Goal: Information Seeking & Learning: Find contact information

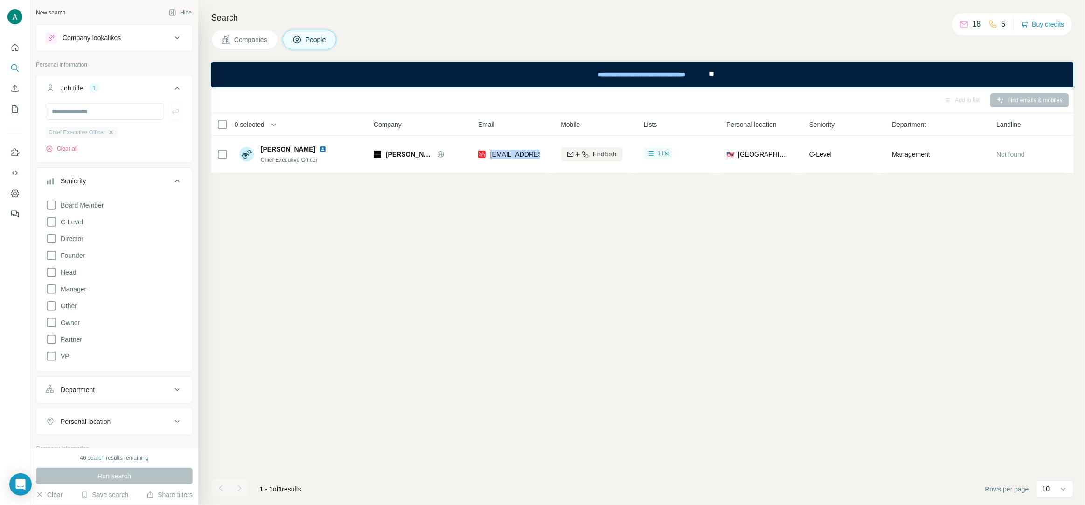
click at [115, 132] on icon "button" at bounding box center [110, 132] width 7 height 7
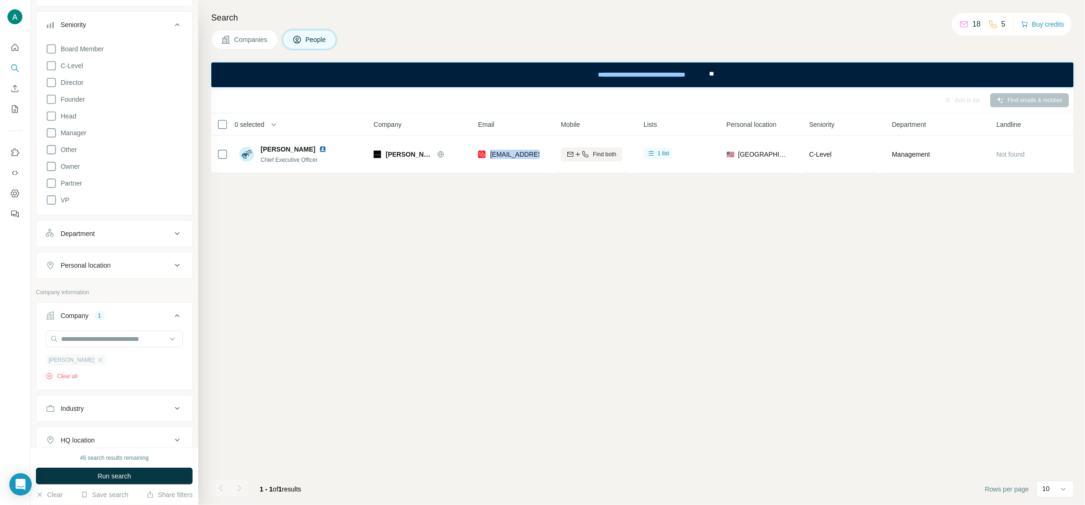
scroll to position [125, 0]
click at [97, 359] on icon "button" at bounding box center [100, 358] width 7 height 7
click at [89, 339] on input "text" at bounding box center [114, 337] width 137 height 17
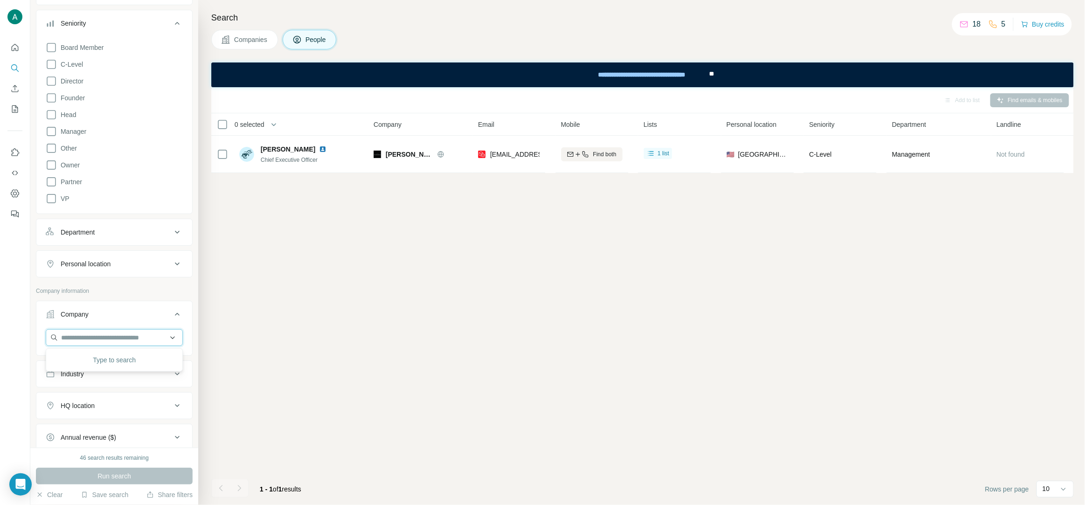
paste input "**********"
type input "**********"
click at [126, 371] on p "[DOMAIN_NAME]" at bounding box center [120, 368] width 96 height 8
click at [122, 481] on span "Run search" at bounding box center [114, 475] width 34 height 9
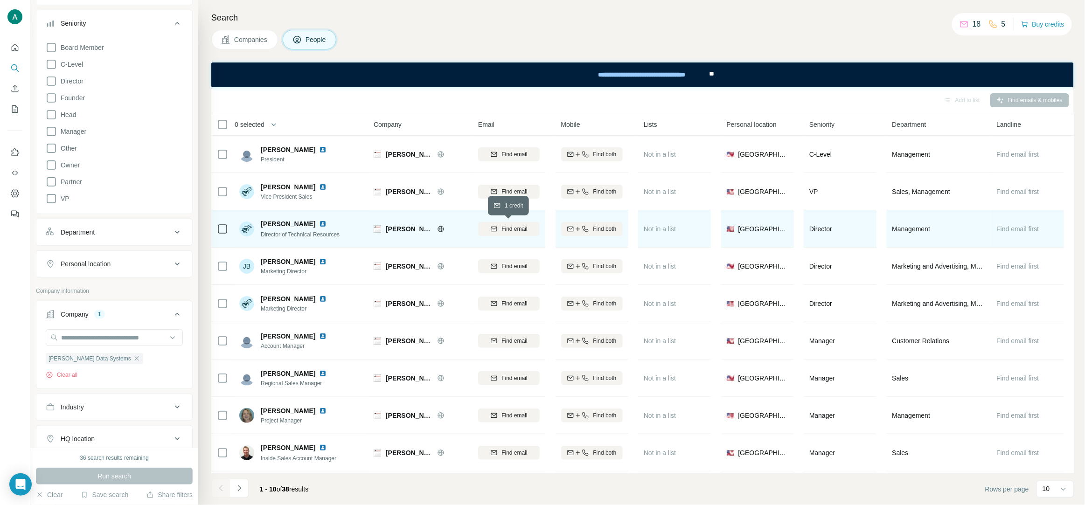
click at [512, 230] on span "Find email" at bounding box center [514, 229] width 26 height 8
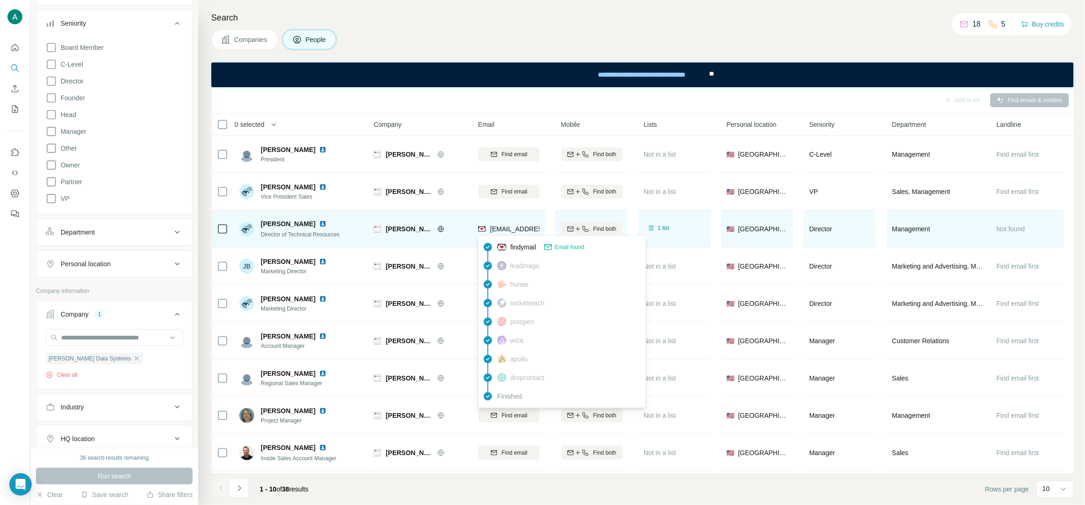
click at [493, 230] on span "[EMAIL_ADDRESS][DOMAIN_NAME]" at bounding box center [545, 228] width 111 height 7
copy tr "[EMAIL_ADDRESS][DOMAIN_NAME]"
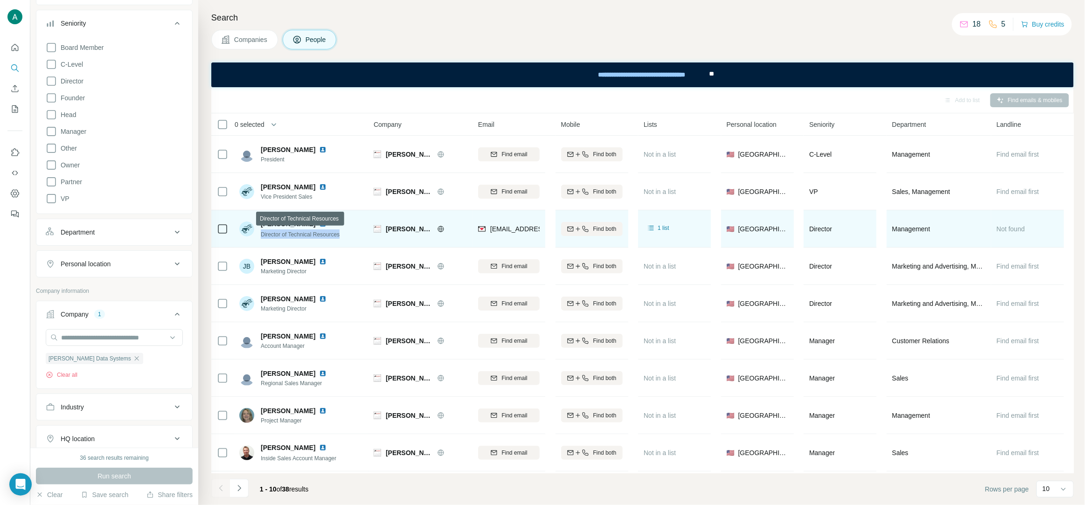
drag, startPoint x: 348, startPoint y: 235, endPoint x: 260, endPoint y: 239, distance: 88.7
click at [260, 239] on div "[PERSON_NAME] Director of Technical Resources" at bounding box center [301, 229] width 124 height 26
copy span "Director of Technical Resources"
click at [319, 225] on img at bounding box center [322, 223] width 7 height 7
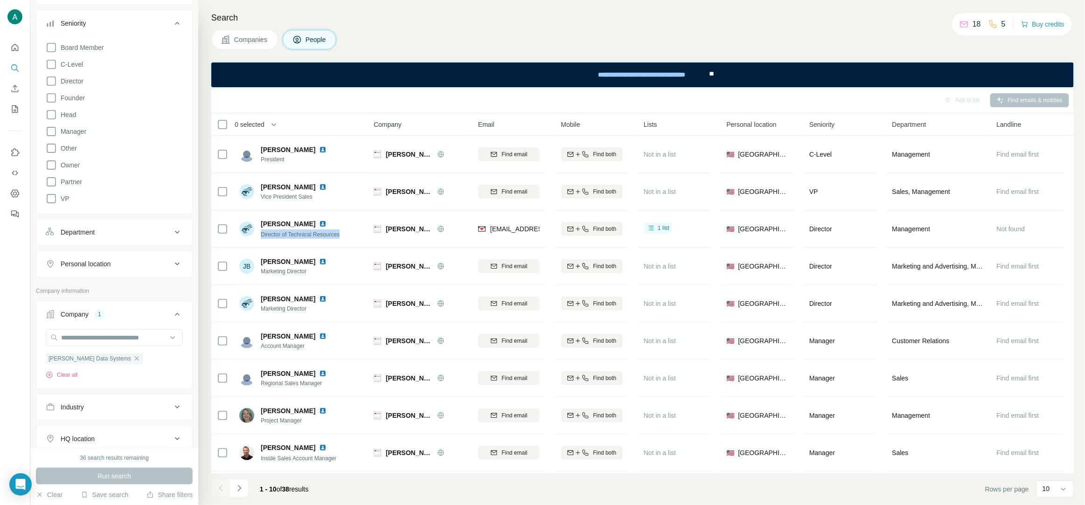
click at [134, 358] on icon "button" at bounding box center [136, 358] width 4 height 4
click at [83, 339] on input "text" at bounding box center [114, 337] width 137 height 17
paste input "**********"
type input "**********"
click at [119, 356] on div "Avfuel [DOMAIN_NAME]" at bounding box center [114, 363] width 132 height 25
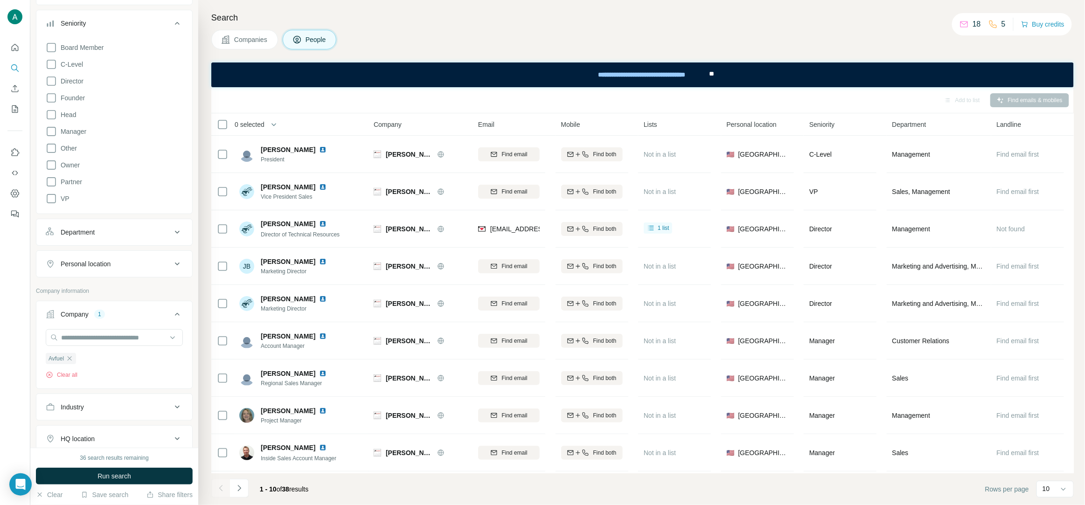
scroll to position [105, 0]
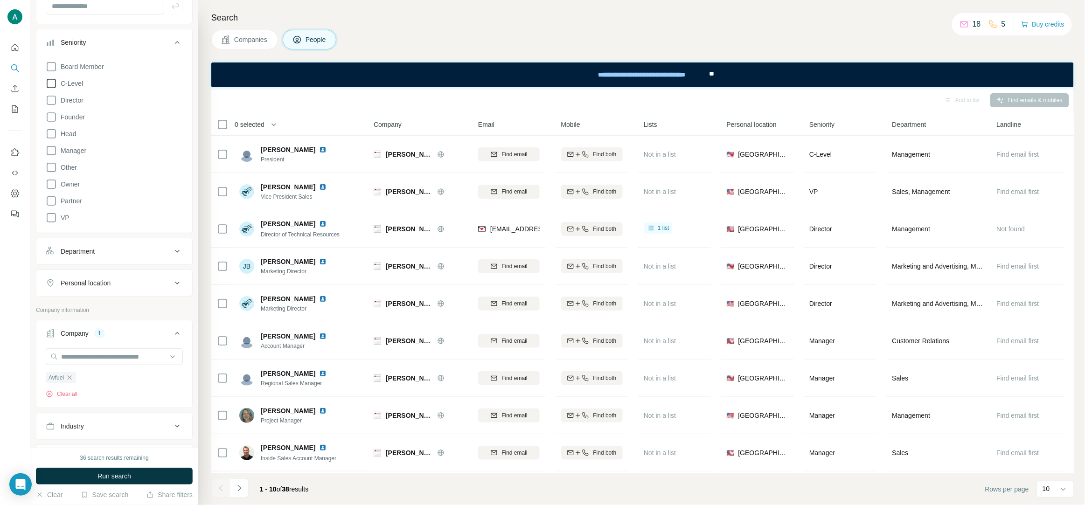
click at [82, 83] on span "C-Level" at bounding box center [70, 83] width 26 height 9
drag, startPoint x: 120, startPoint y: 478, endPoint x: 149, endPoint y: 459, distance: 34.8
click at [119, 478] on span "Run search" at bounding box center [114, 475] width 34 height 9
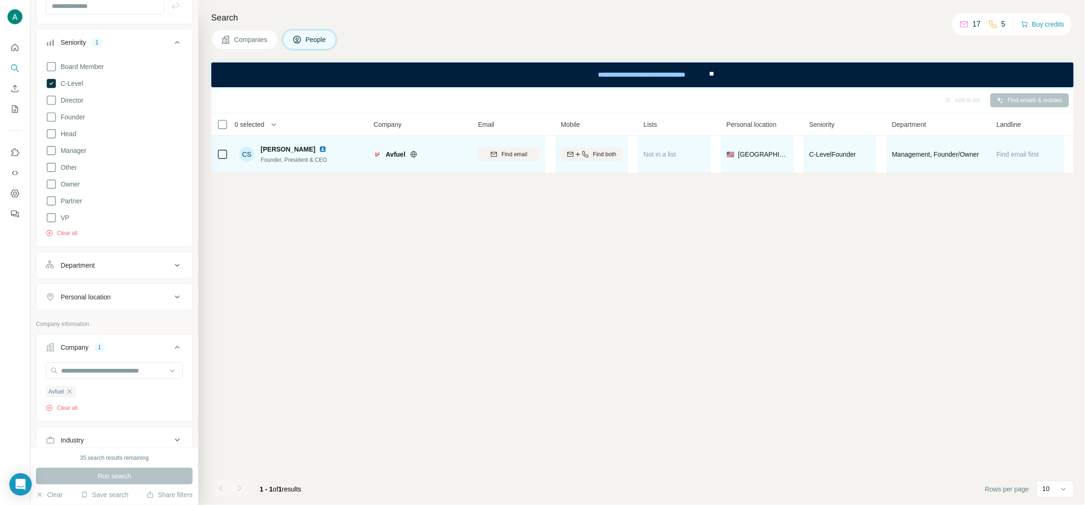
click at [319, 149] on img at bounding box center [322, 148] width 7 height 7
click at [512, 154] on span "Find email" at bounding box center [514, 154] width 26 height 8
drag, startPoint x: 306, startPoint y: 147, endPoint x: 261, endPoint y: 153, distance: 46.1
click at [261, 153] on div "[PERSON_NAME]" at bounding box center [295, 149] width 69 height 9
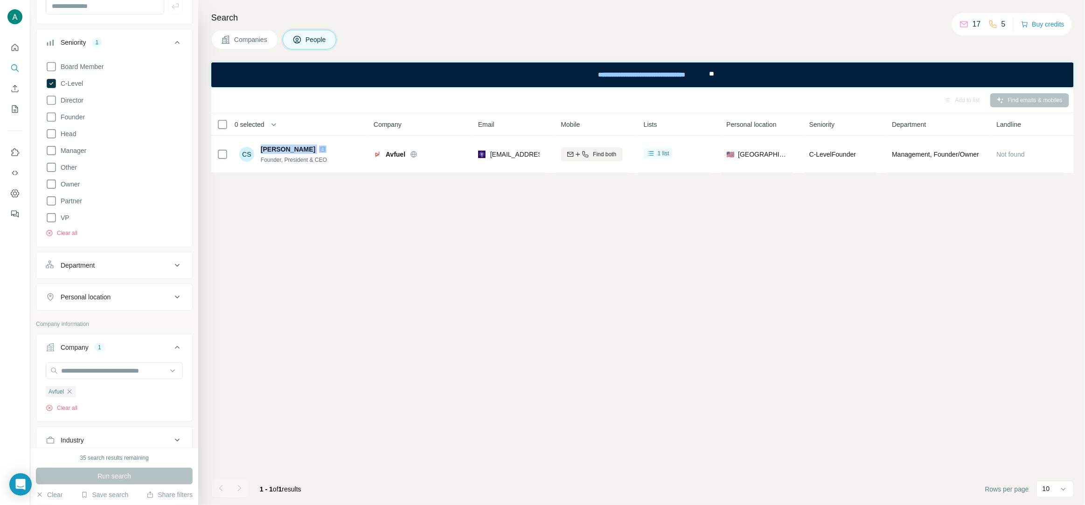
copy span "[PERSON_NAME]"
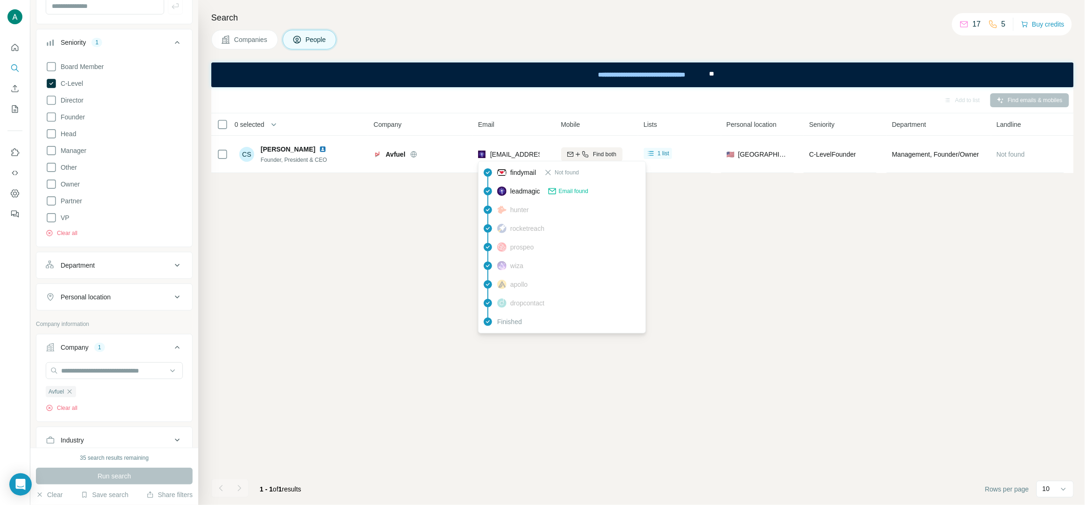
click at [516, 159] on span "[EMAIL_ADDRESS][DOMAIN_NAME]" at bounding box center [541, 154] width 103 height 9
click at [515, 159] on span "[EMAIL_ADDRESS][DOMAIN_NAME]" at bounding box center [541, 154] width 103 height 9
copy tr "[EMAIL_ADDRESS][DOMAIN_NAME]"
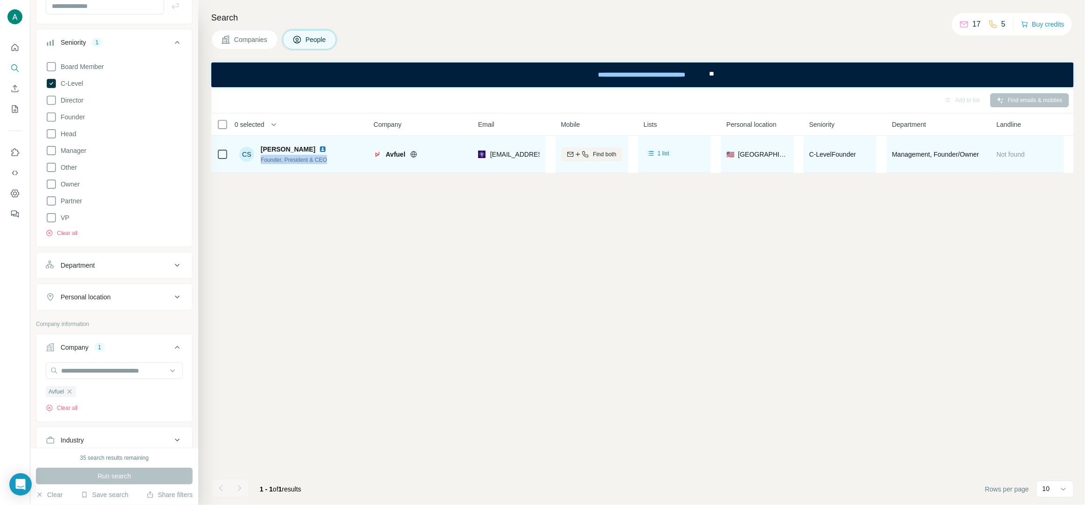
drag, startPoint x: 331, startPoint y: 160, endPoint x: 260, endPoint y: 167, distance: 70.7
click at [260, 167] on td "CS [PERSON_NAME] Founder, President & CEO" at bounding box center [301, 154] width 135 height 37
copy span "Founder, President & CEO"
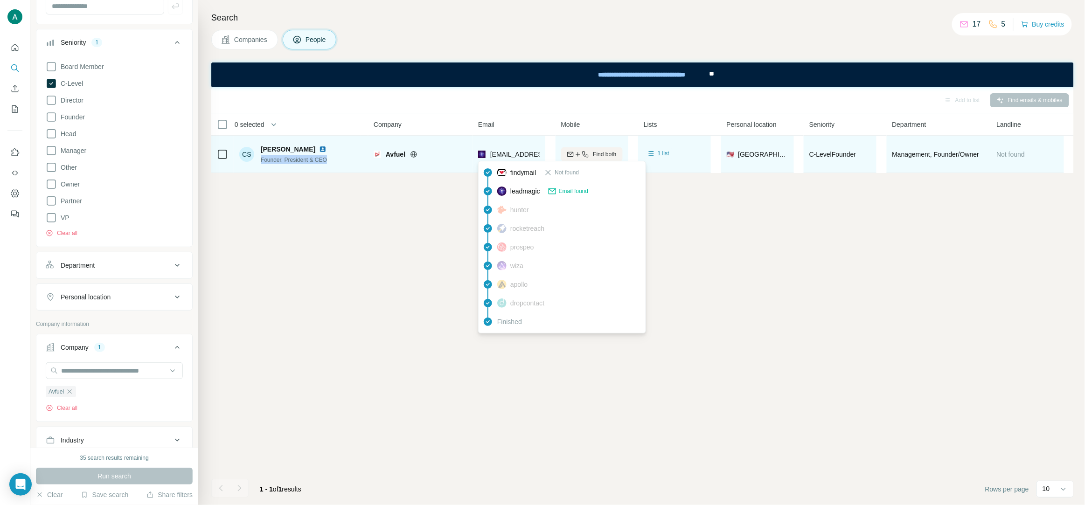
click at [490, 152] on span "[EMAIL_ADDRESS][DOMAIN_NAME]" at bounding box center [545, 154] width 111 height 7
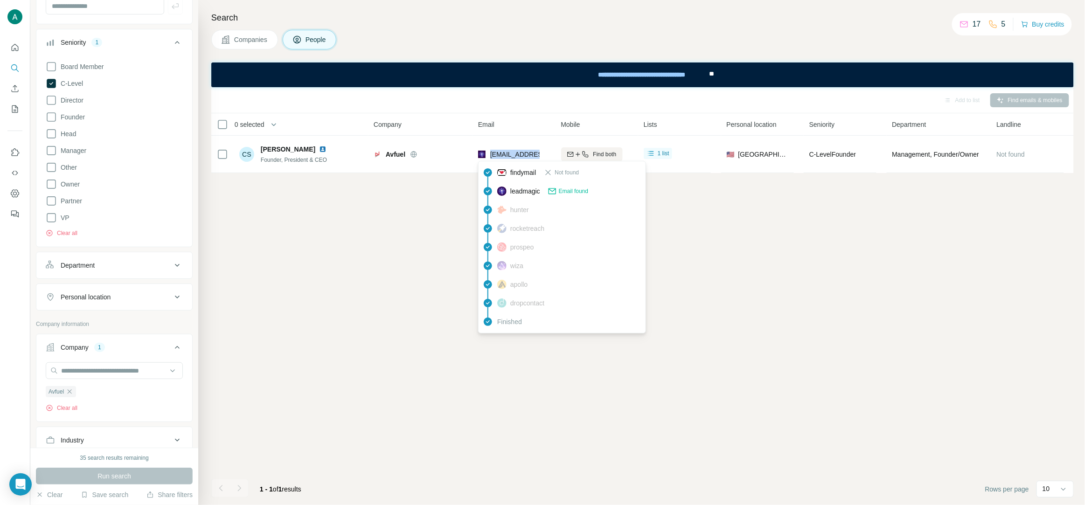
copy tr "[EMAIL_ADDRESS][DOMAIN_NAME]"
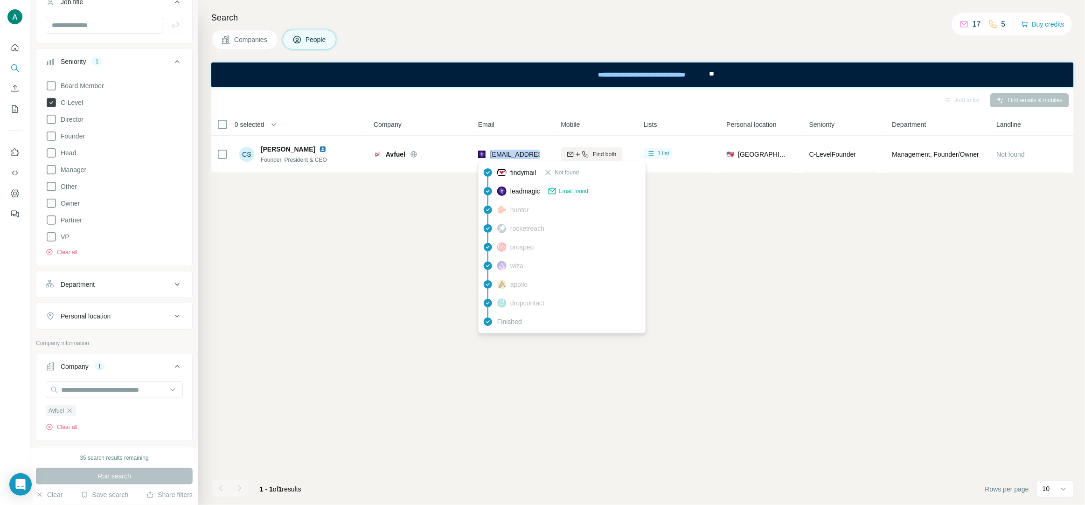
scroll to position [64, 0]
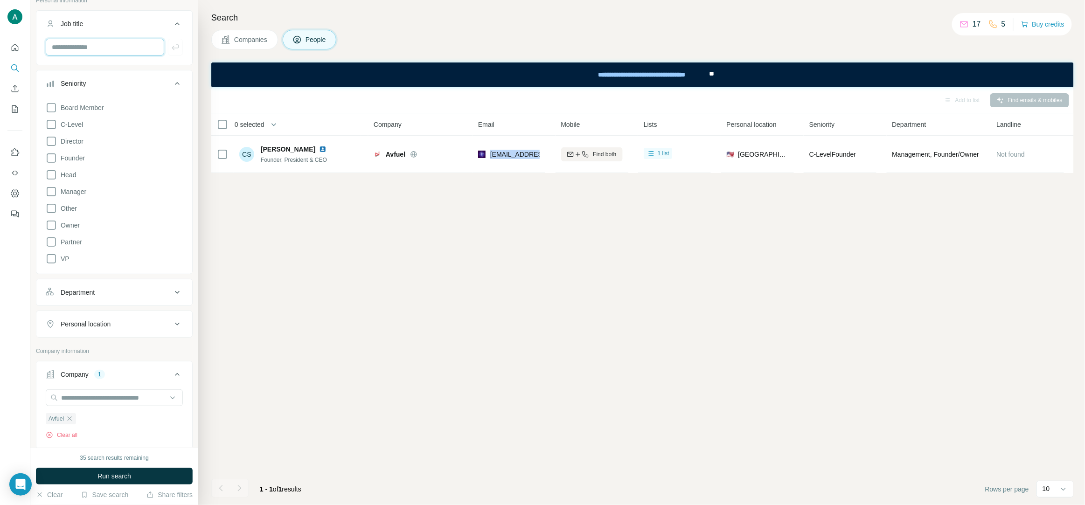
click at [92, 48] on input "text" at bounding box center [105, 47] width 118 height 17
type input "**"
click at [174, 47] on icon "button" at bounding box center [175, 46] width 9 height 9
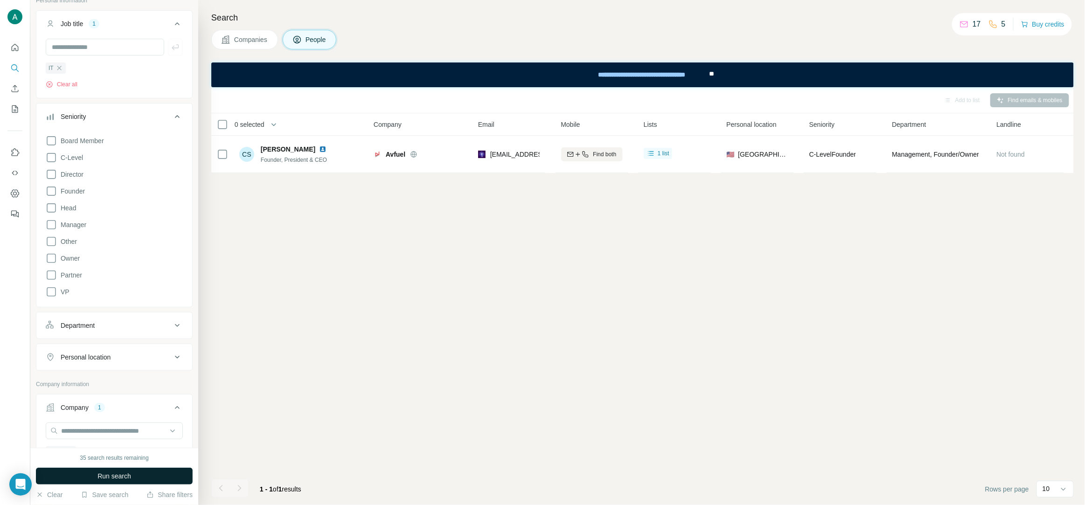
click at [101, 478] on span "Run search" at bounding box center [114, 475] width 34 height 9
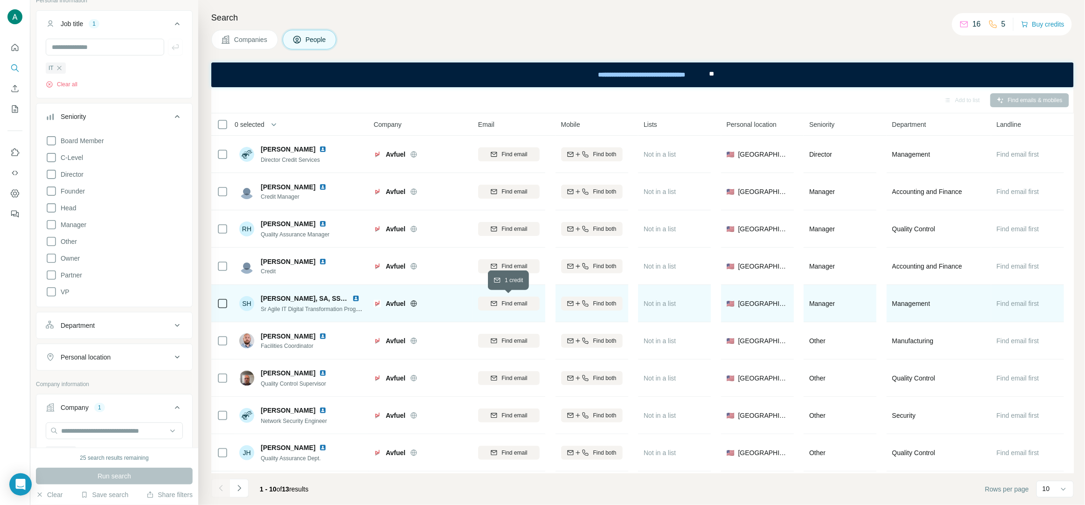
click at [527, 302] on div "Find email" at bounding box center [509, 303] width 62 height 8
click at [354, 299] on img at bounding box center [355, 298] width 7 height 7
drag, startPoint x: 261, startPoint y: 298, endPoint x: 317, endPoint y: 299, distance: 56.0
click at [317, 299] on span "[PERSON_NAME], SA, SSM, CSM, SFC" at bounding box center [321, 298] width 120 height 7
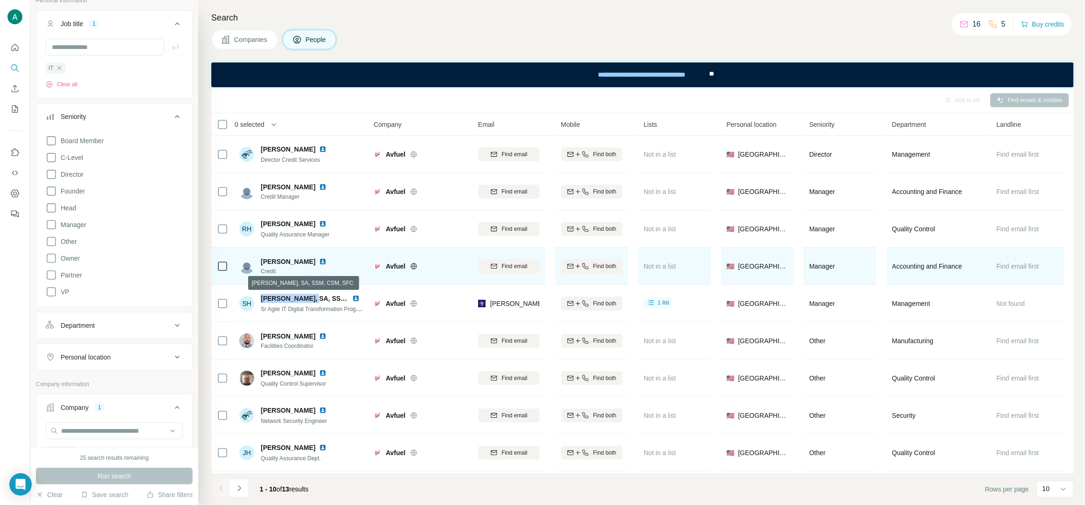
copy span "[PERSON_NAME]"
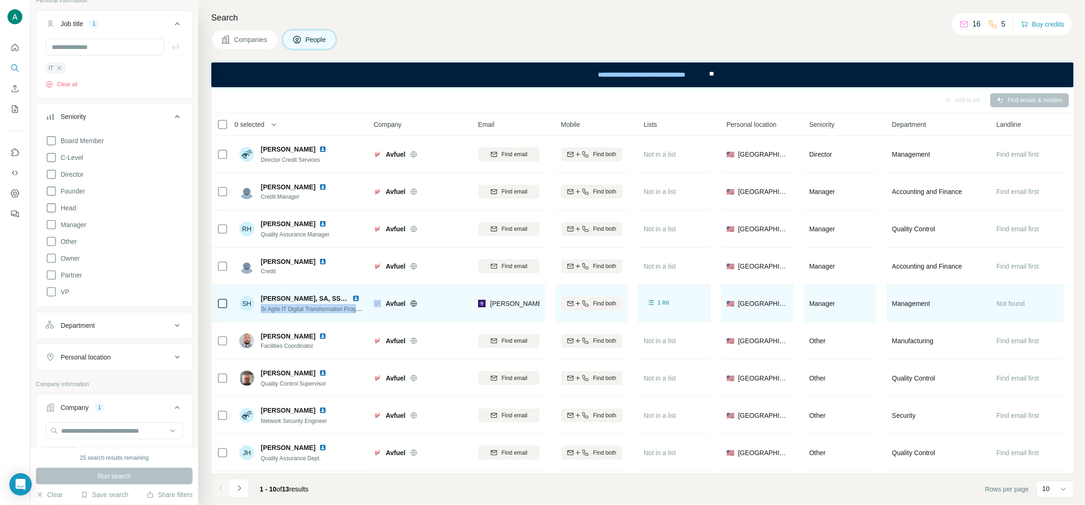
drag, startPoint x: 261, startPoint y: 312, endPoint x: 369, endPoint y: 313, distance: 108.2
click at [0, 0] on tr "SH [PERSON_NAME], [GEOGRAPHIC_DATA], SSM, CSM, SFC Sr Agile IT Digital Transfor…" at bounding box center [0, 0] width 0 height 0
click at [326, 309] on span "Sr Agile IT Digital Transformation Program Manager" at bounding box center [325, 308] width 128 height 7
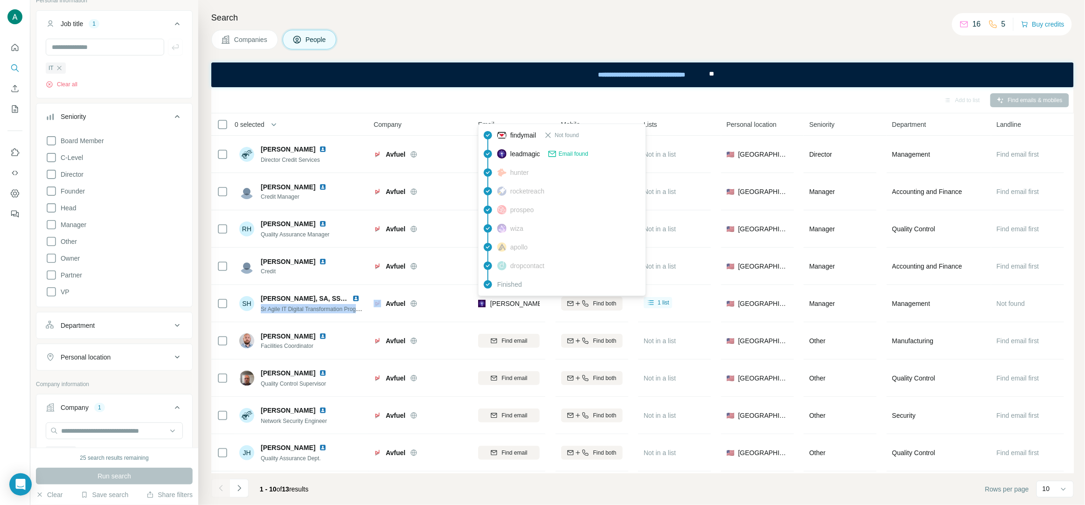
click at [497, 301] on span "[PERSON_NAME][EMAIL_ADDRESS][PERSON_NAME][DOMAIN_NAME]" at bounding box center [599, 303] width 218 height 7
copy tr "[PERSON_NAME][EMAIL_ADDRESS][PERSON_NAME][DOMAIN_NAME]"
